Goal: Find specific page/section: Find specific page/section

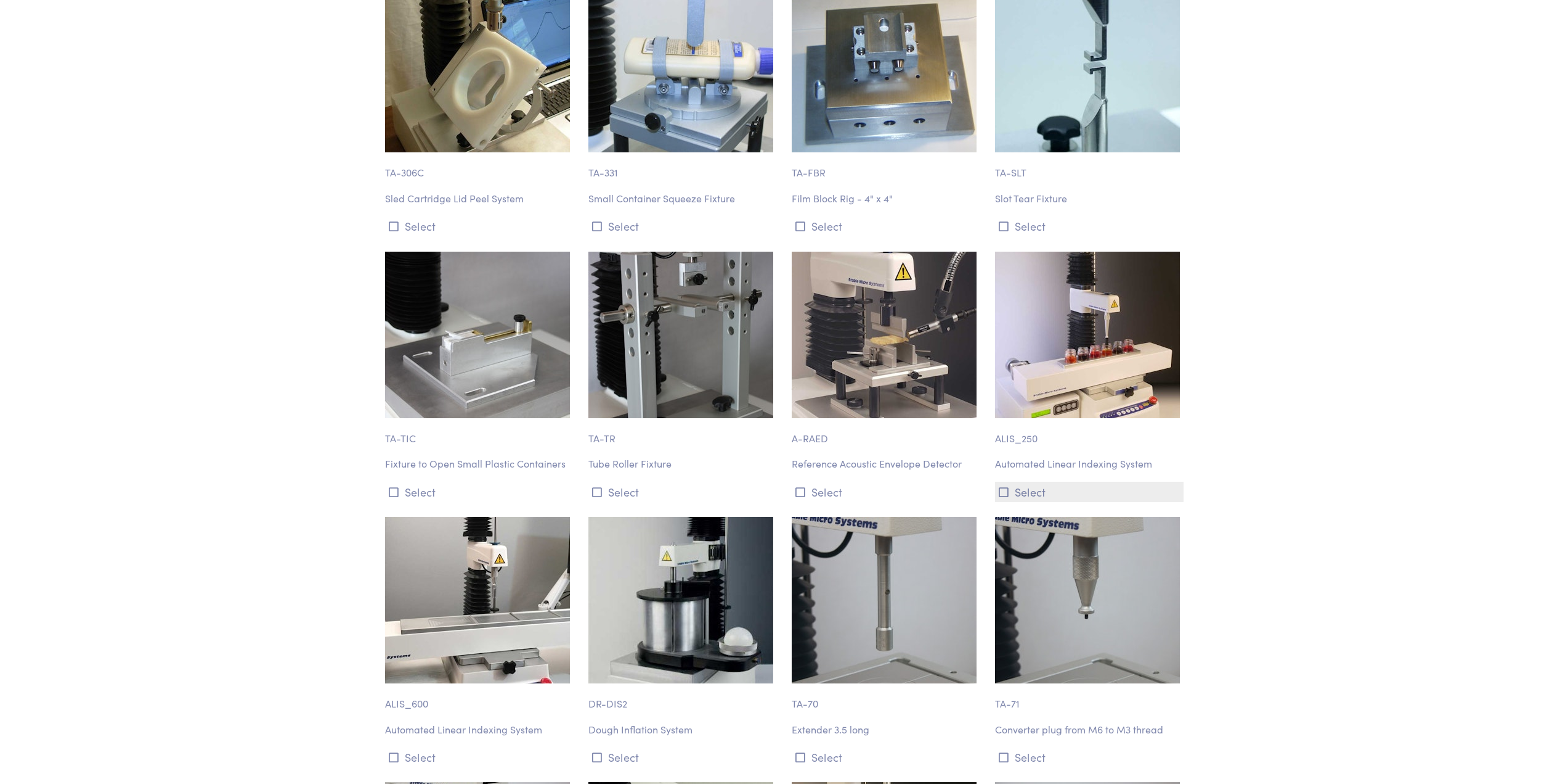
scroll to position [13687, 0]
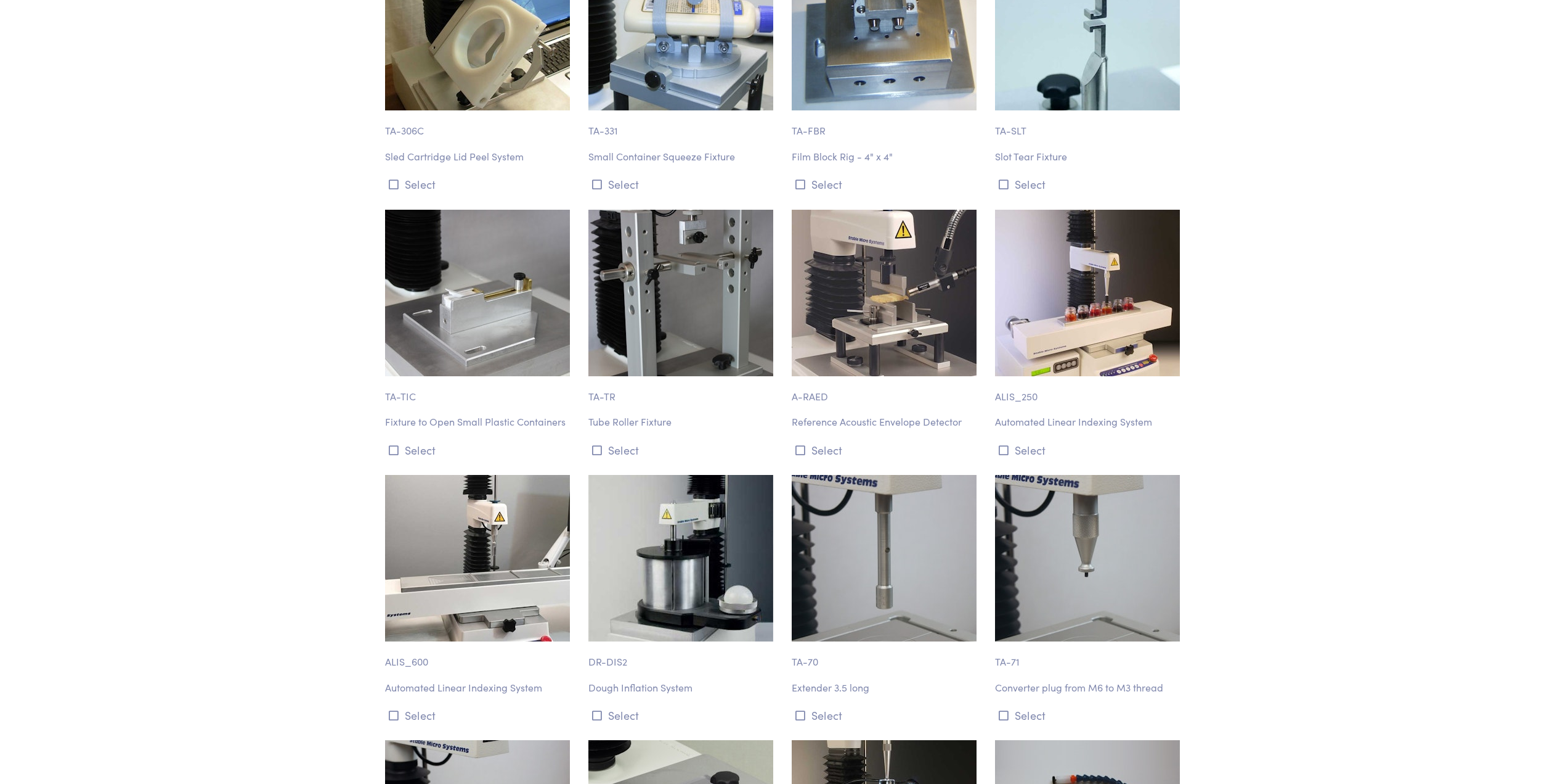
click at [860, 475] on img at bounding box center [885, 558] width 185 height 166
click at [801, 709] on icon at bounding box center [800, 715] width 10 height 11
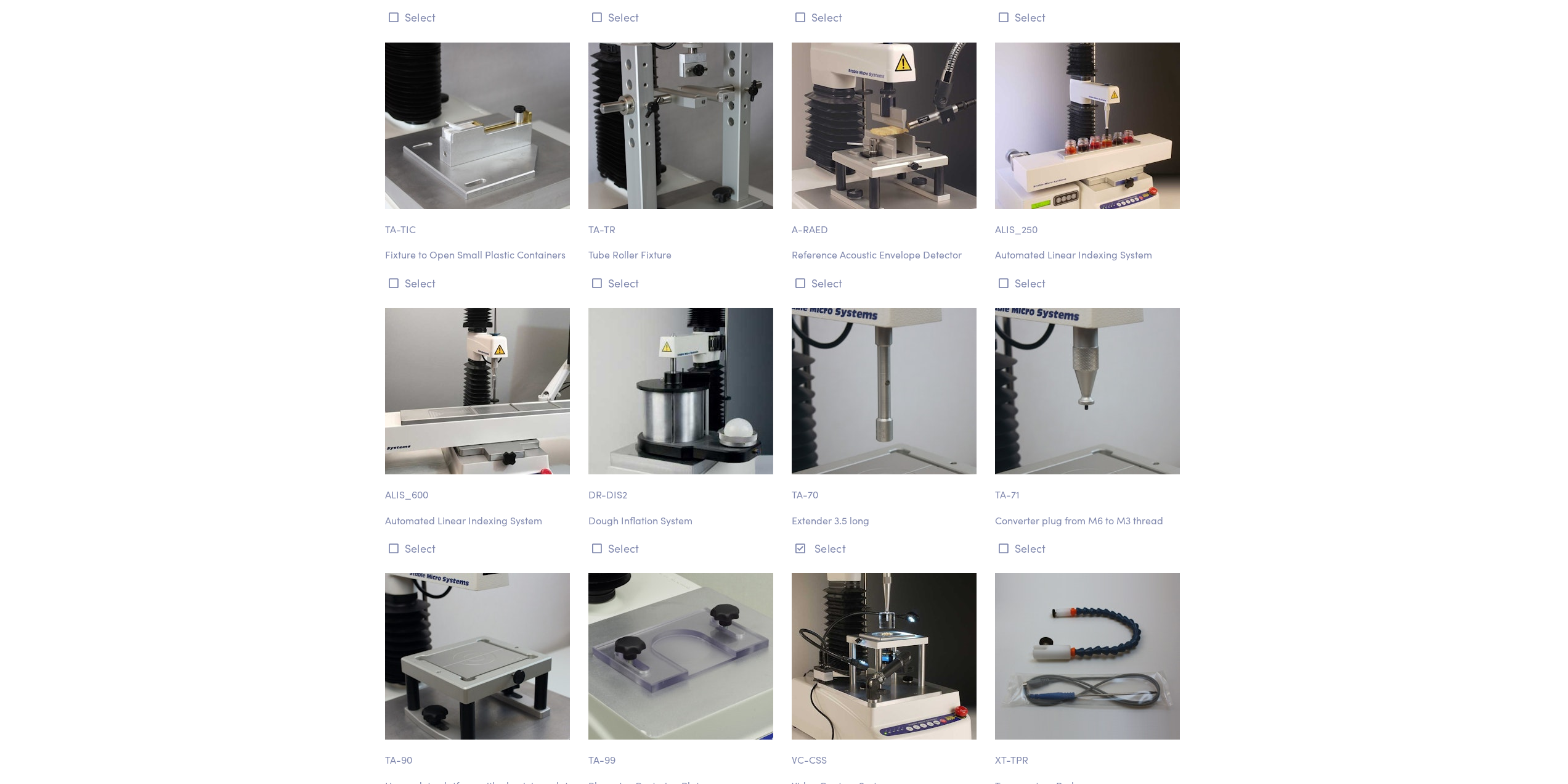
scroll to position [13873, 0]
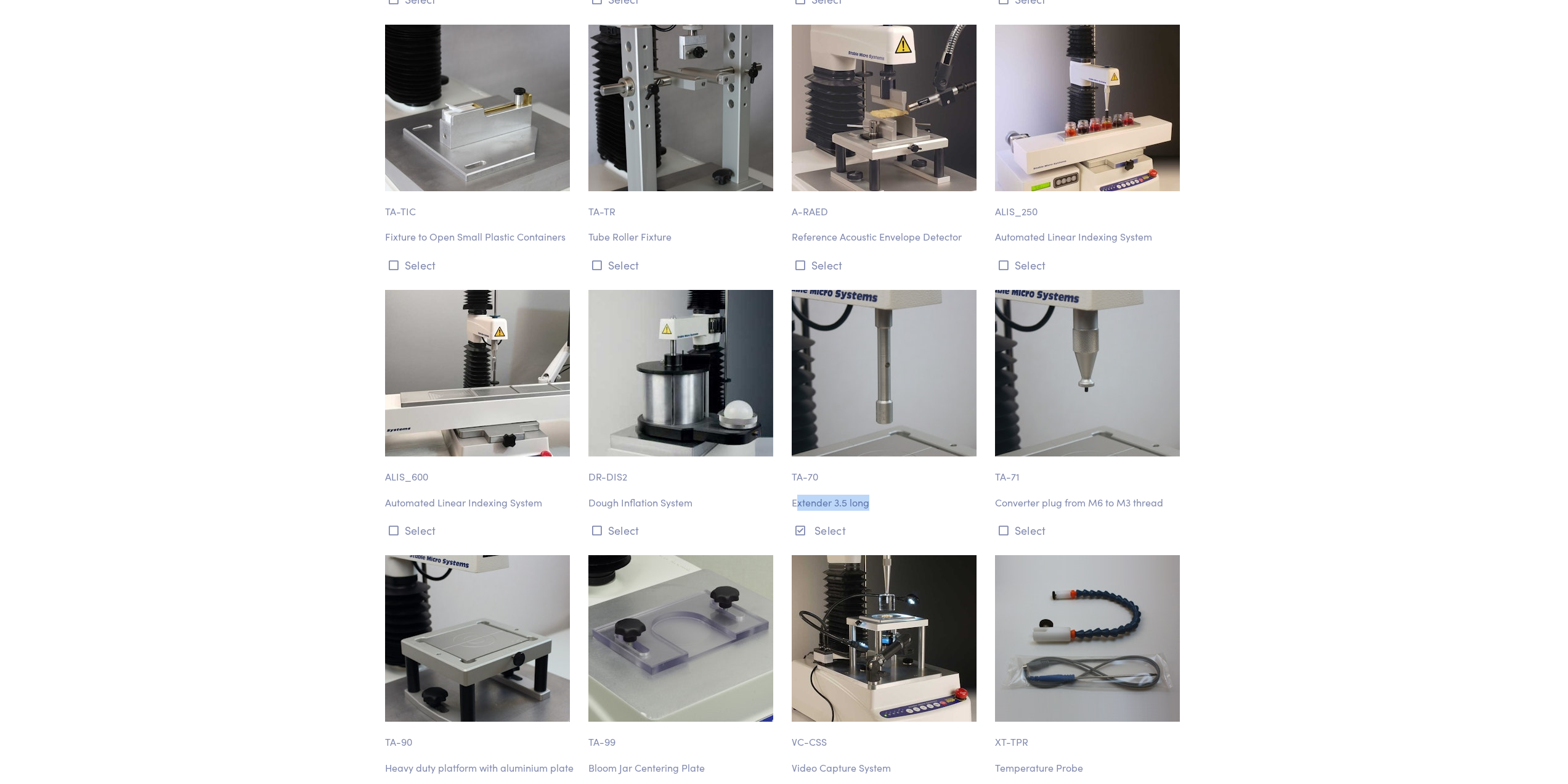
drag, startPoint x: 882, startPoint y: 413, endPoint x: 797, endPoint y: 410, distance: 85.1
click at [797, 494] on p "Extender 3.5 long" at bounding box center [886, 502] width 188 height 16
click at [875, 494] on p "Extender 3.5 long" at bounding box center [886, 502] width 188 height 16
drag, startPoint x: 879, startPoint y: 403, endPoint x: 790, endPoint y: 385, distance: 90.8
click at [790, 385] on div "TA-70 Extender 3.5 long Select" at bounding box center [886, 414] width 203 height 250
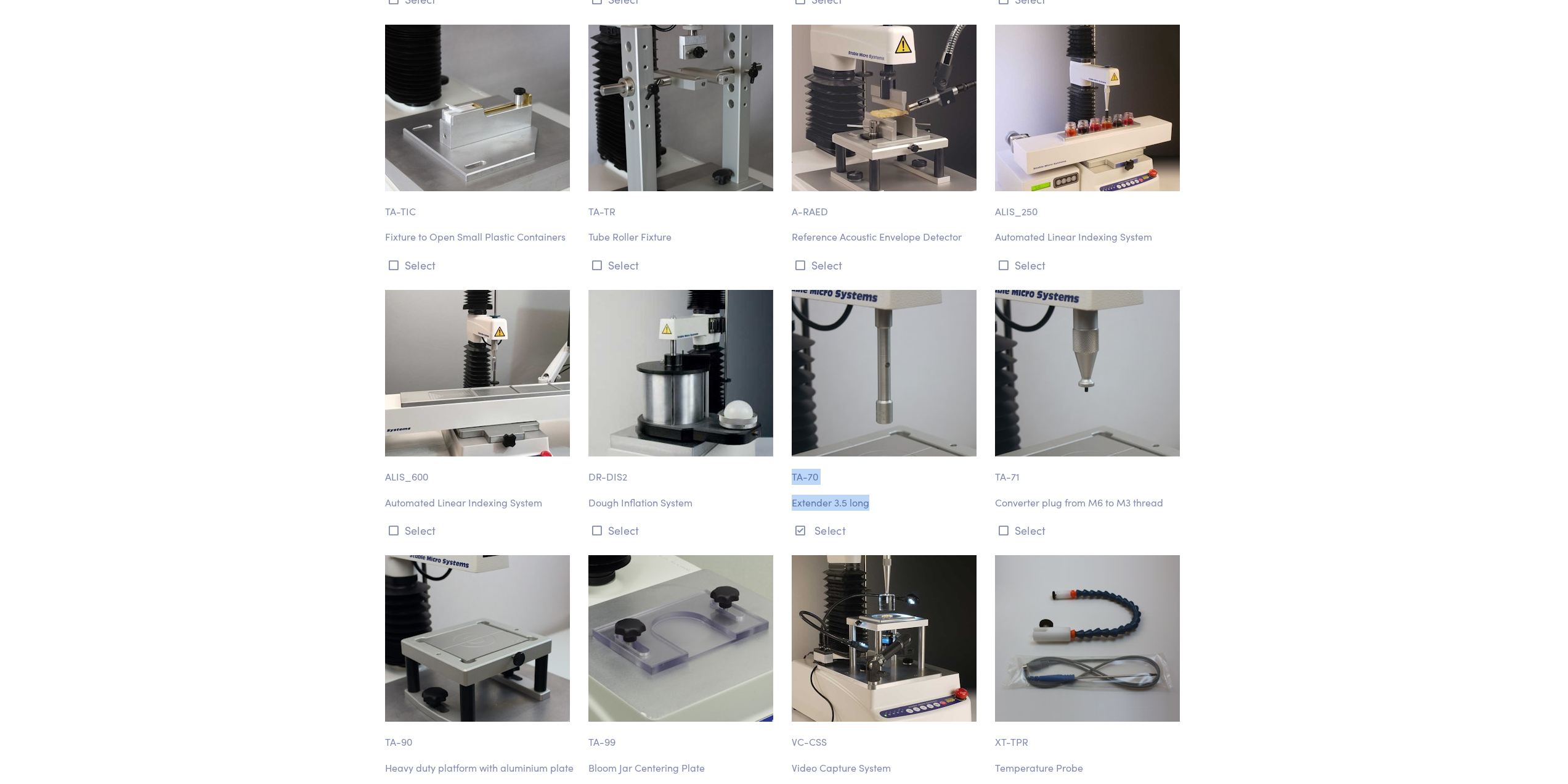
copy div "TA-70 Extender 3.5 long"
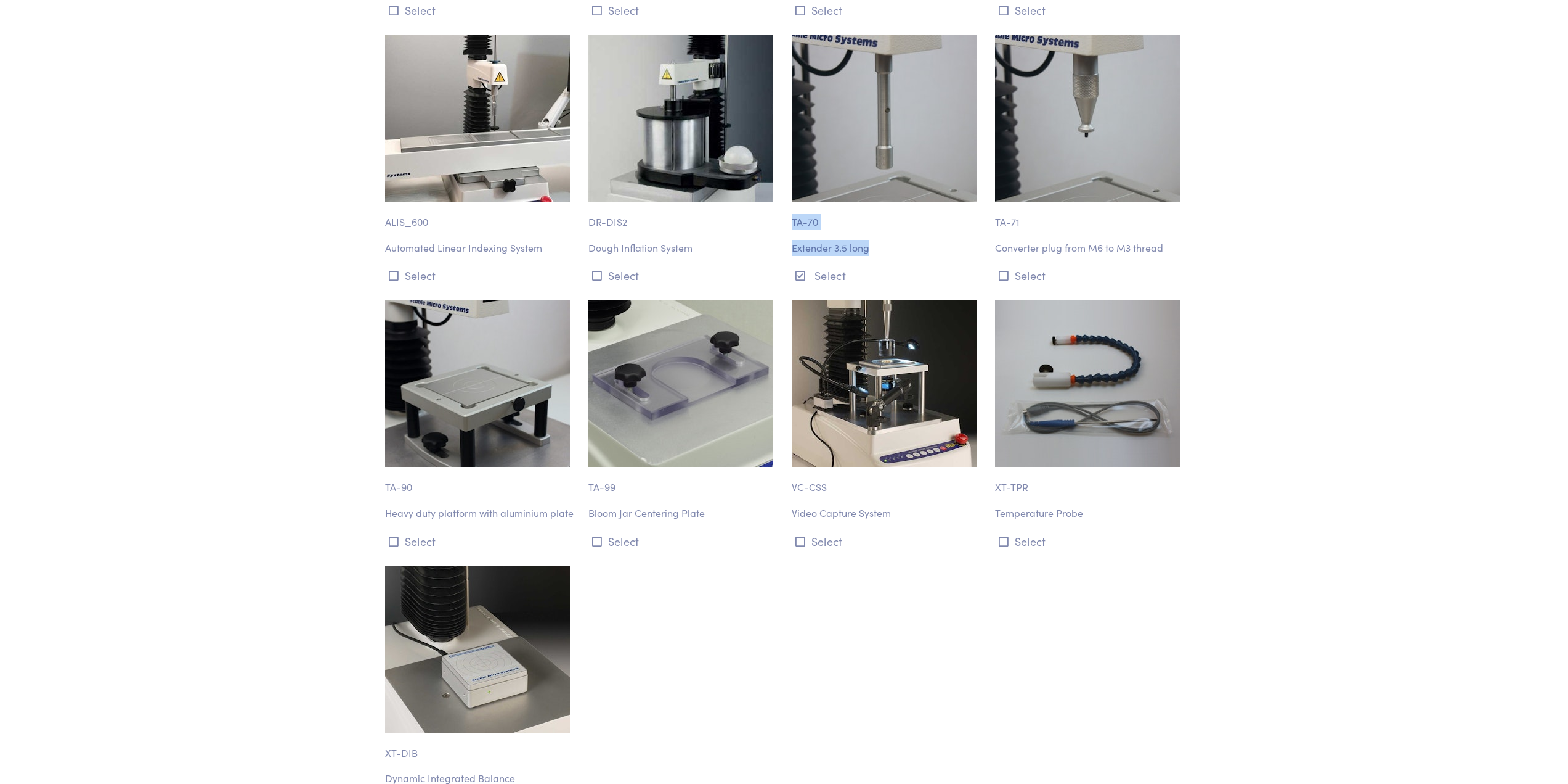
scroll to position [14242, 0]
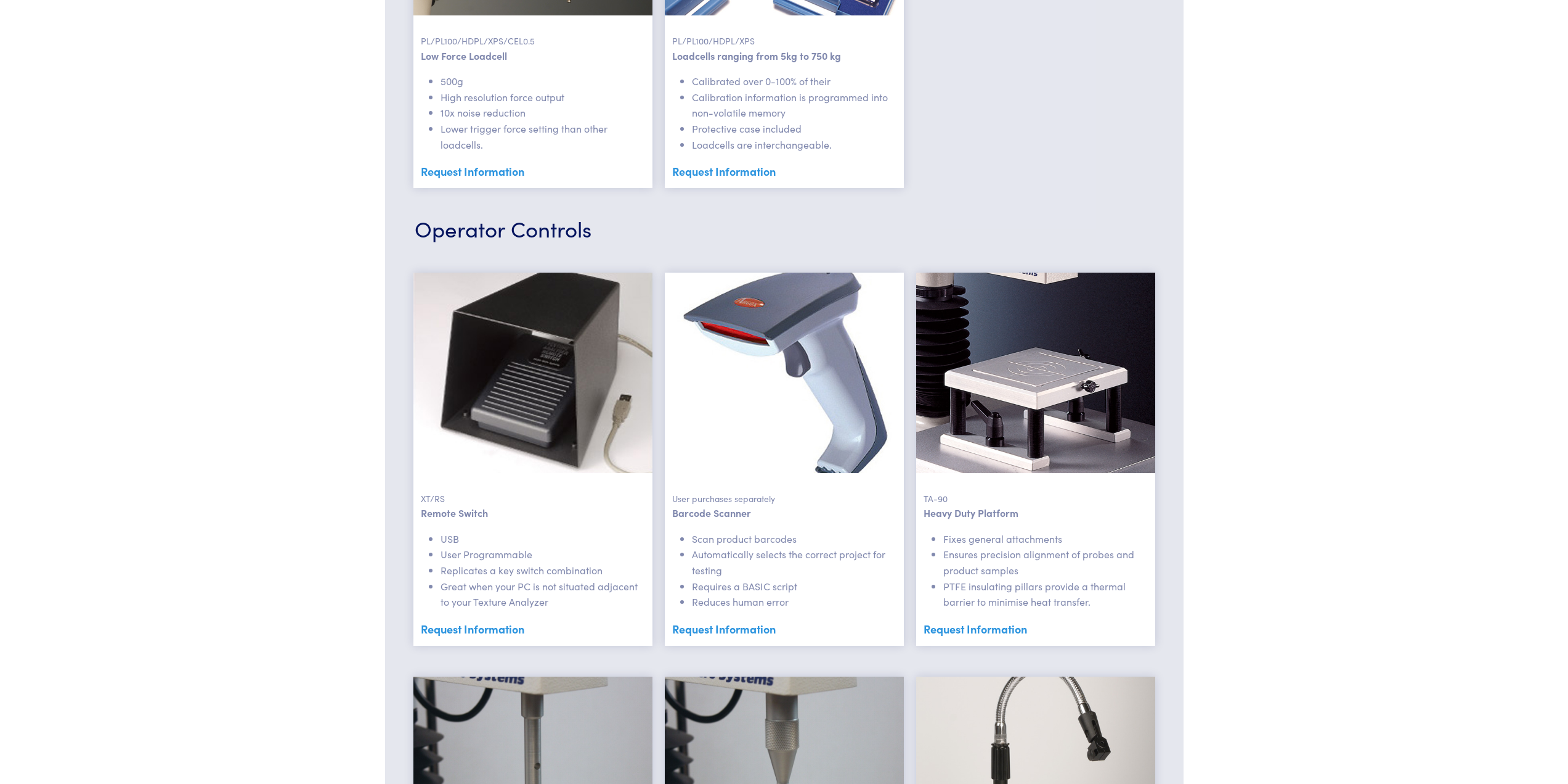
scroll to position [1295, 0]
